Goal: Navigation & Orientation: Find specific page/section

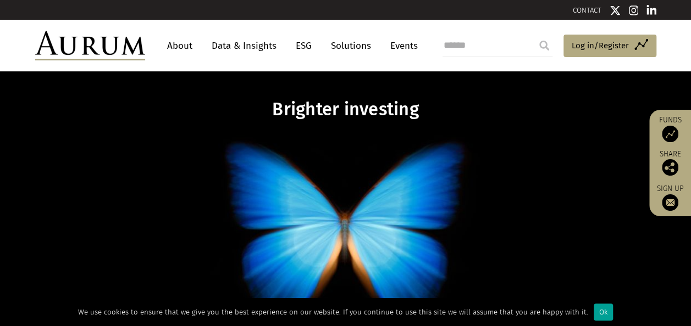
click at [594, 307] on div "Ok" at bounding box center [602, 312] width 19 height 17
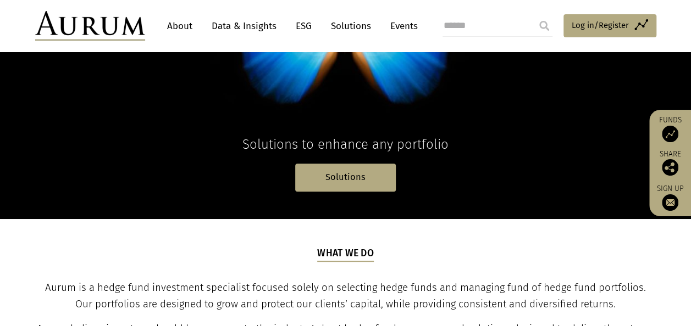
scroll to position [165, 0]
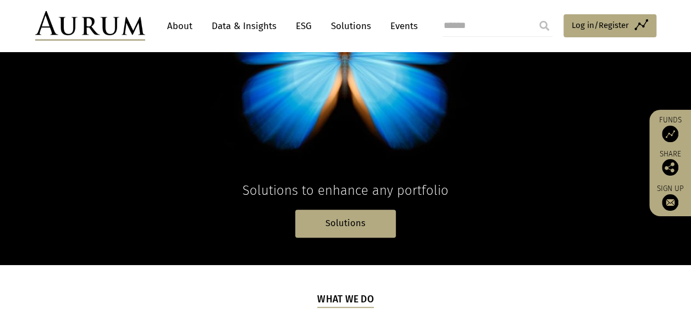
click at [185, 25] on link "About" at bounding box center [180, 26] width 36 height 20
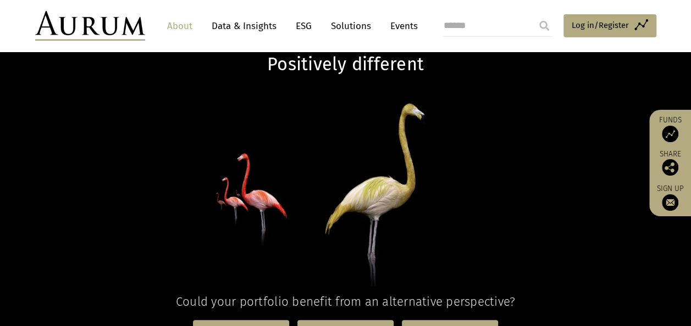
scroll to position [220, 0]
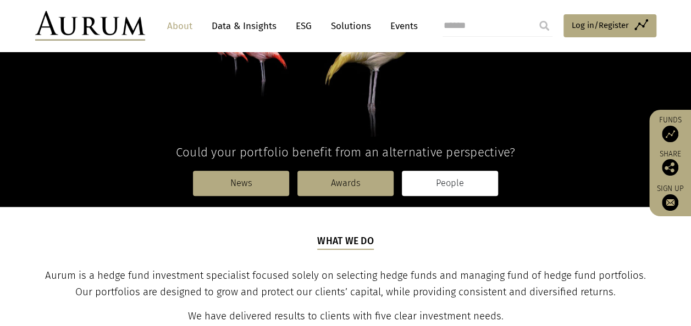
click at [460, 187] on link "People" at bounding box center [450, 183] width 96 height 25
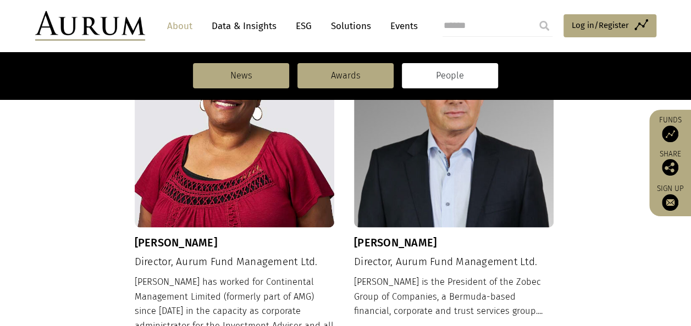
scroll to position [879, 0]
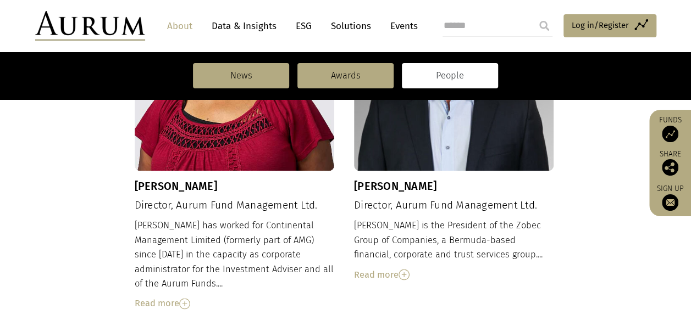
click at [404, 269] on img at bounding box center [403, 274] width 11 height 11
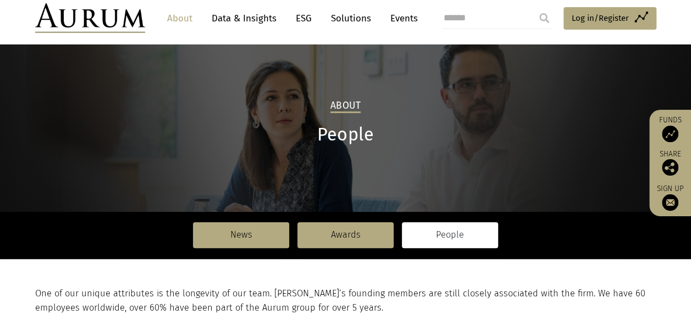
scroll to position [0, 0]
